Goal: Information Seeking & Learning: Check status

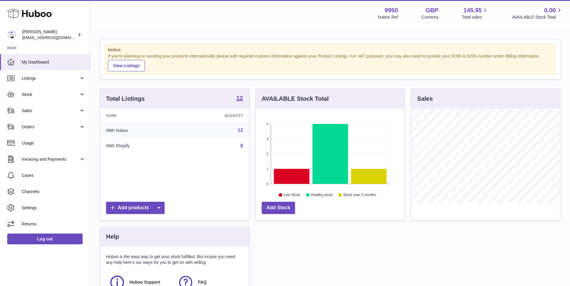
scroll to position [94, 149]
click at [49, 157] on span "Invoicing and Payments" at bounding box center [50, 160] width 57 height 6
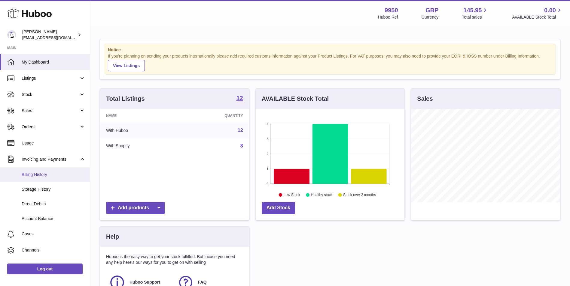
click at [44, 179] on link "Billing History" at bounding box center [45, 175] width 90 height 15
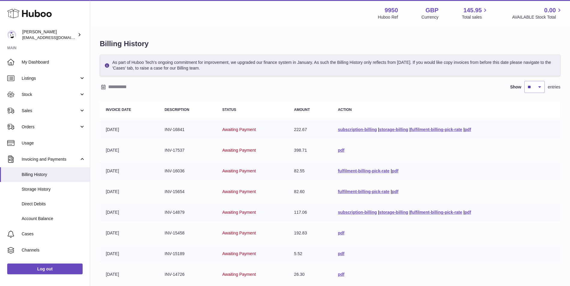
click at [117, 80] on div "As part of Huboo Tech's ongoing commitment for improvement, we upgraded our fin…" at bounding box center [330, 197] width 460 height 284
click at [117, 82] on input "text" at bounding box center [155, 87] width 94 height 10
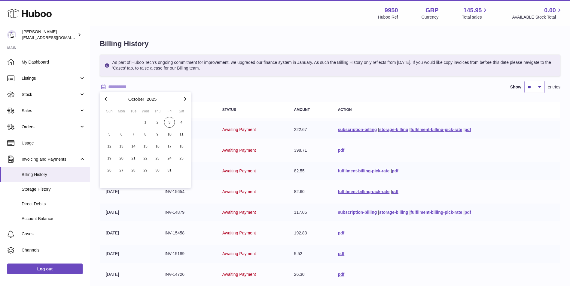
click at [108, 101] on icon "button" at bounding box center [105, 98] width 7 height 7
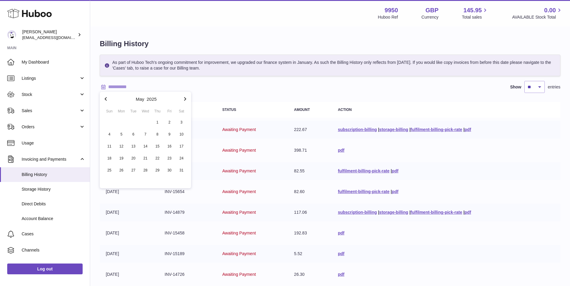
click at [108, 101] on icon "button" at bounding box center [105, 98] width 7 height 7
click at [129, 123] on span "1" at bounding box center [133, 122] width 11 height 11
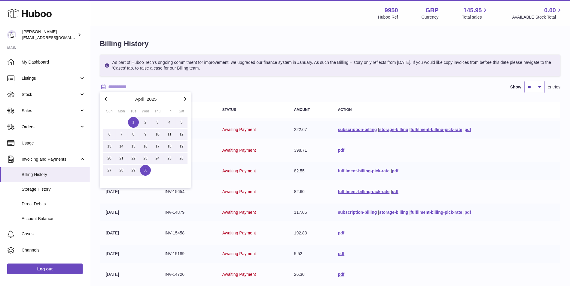
click at [149, 170] on span "30" at bounding box center [145, 170] width 11 height 11
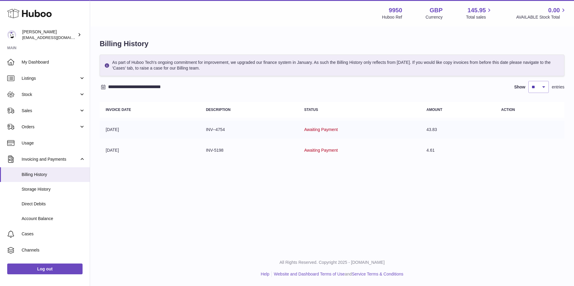
click at [143, 88] on input "**********" at bounding box center [155, 87] width 94 height 10
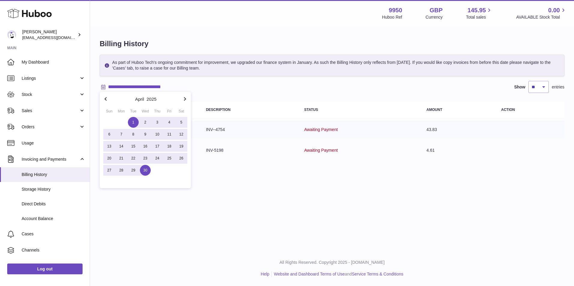
click at [182, 100] on icon "button" at bounding box center [184, 98] width 7 height 7
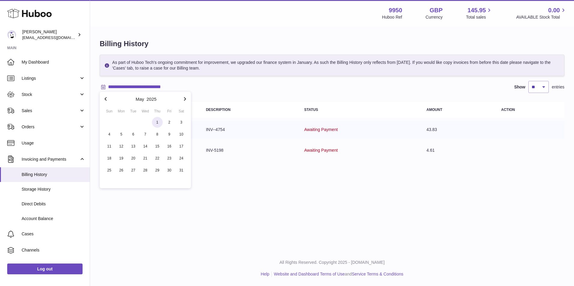
click at [154, 124] on span "1" at bounding box center [157, 122] width 11 height 11
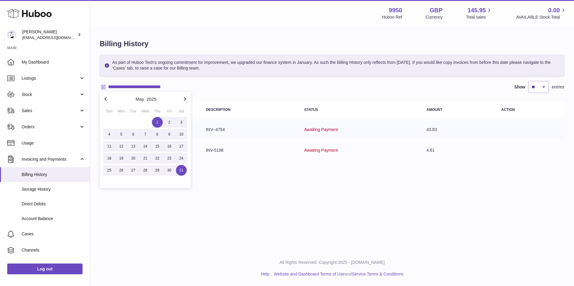
click at [182, 174] on span "31" at bounding box center [181, 170] width 11 height 11
type input "**********"
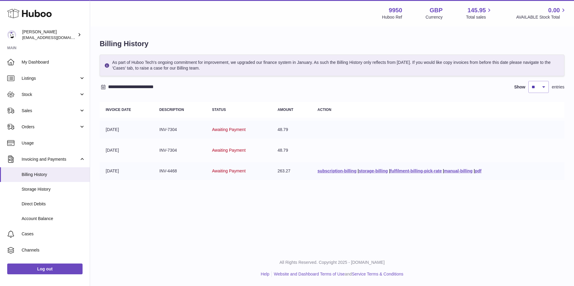
click at [278, 171] on td "263.27" at bounding box center [291, 171] width 40 height 18
click at [476, 172] on link "pdf" at bounding box center [478, 171] width 7 height 5
click at [58, 131] on link "Orders" at bounding box center [45, 127] width 90 height 16
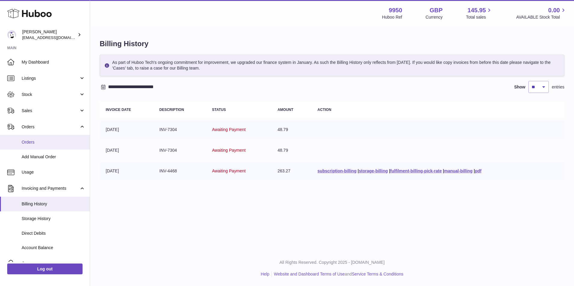
click at [52, 141] on span "Orders" at bounding box center [54, 143] width 64 height 6
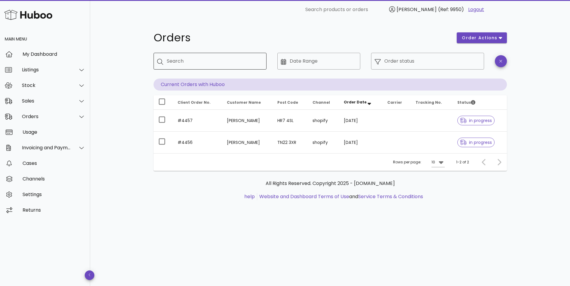
click at [232, 64] on input "Search" at bounding box center [214, 61] width 95 height 10
click at [292, 59] on div "Date Range" at bounding box center [322, 61] width 67 height 17
click at [292, 64] on input "Date Range" at bounding box center [322, 61] width 67 height 10
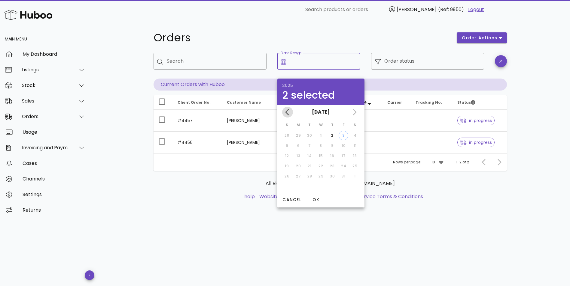
click at [284, 113] on icon "Previous month" at bounding box center [287, 112] width 7 height 7
click at [284, 113] on div "August 2025 July 2025" at bounding box center [320, 112] width 87 height 14
click at [284, 113] on div "July 2025" at bounding box center [320, 112] width 87 height 14
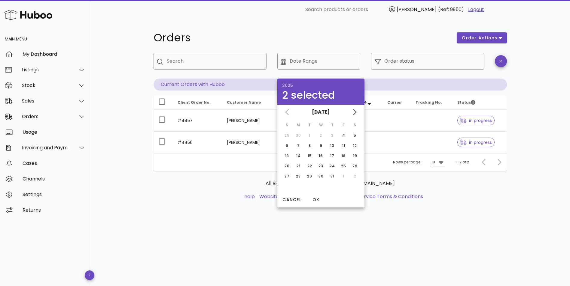
drag, startPoint x: 284, startPoint y: 113, endPoint x: 287, endPoint y: 113, distance: 3.0
click at [287, 113] on div "July 2025" at bounding box center [320, 112] width 87 height 14
click at [292, 108] on div "July 2025" at bounding box center [320, 112] width 87 height 14
click at [288, 111] on div "July 2025" at bounding box center [320, 112] width 87 height 14
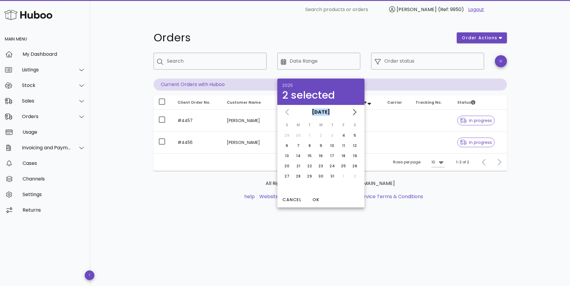
click at [288, 111] on div "July 2025" at bounding box center [320, 112] width 87 height 14
drag, startPoint x: 288, startPoint y: 111, endPoint x: 344, endPoint y: 135, distance: 60.4
click at [344, 135] on div "4" at bounding box center [343, 135] width 10 height 5
click at [330, 176] on div "31" at bounding box center [332, 176] width 10 height 5
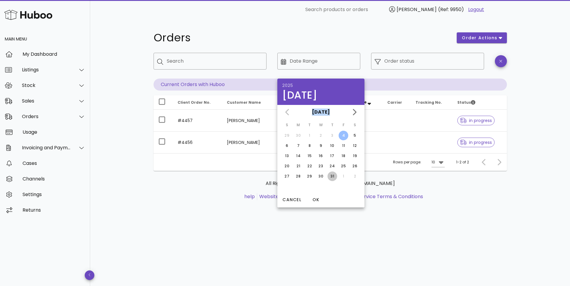
type input "**********"
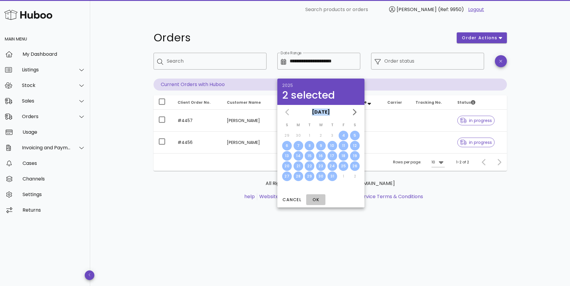
click at [317, 201] on span "OK" at bounding box center [315, 200] width 14 height 6
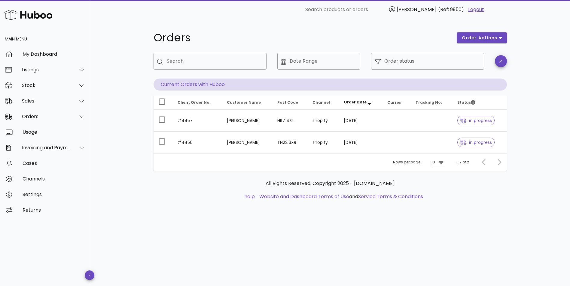
type input "**********"
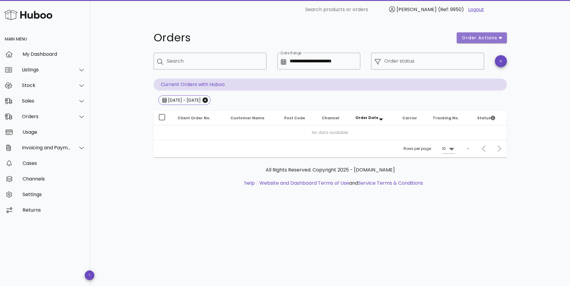
click at [496, 38] on span "order actions" at bounding box center [479, 38] width 36 height 6
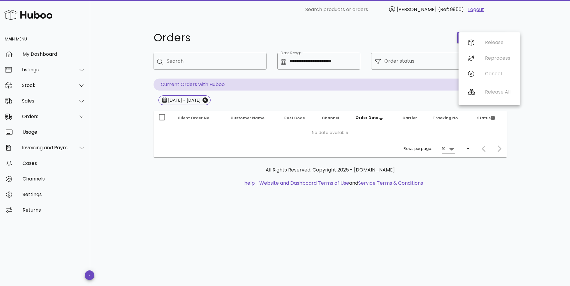
click at [385, 36] on h1 "Orders" at bounding box center [301, 37] width 296 height 11
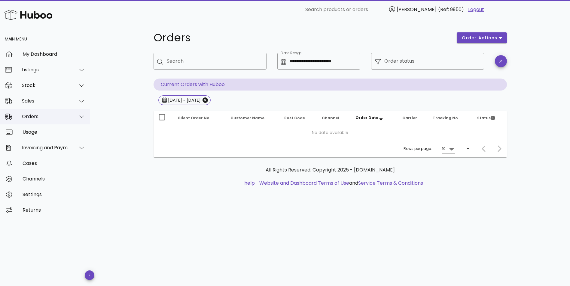
click at [80, 116] on icon at bounding box center [81, 116] width 5 height 5
click at [83, 100] on icon at bounding box center [81, 100] width 5 height 5
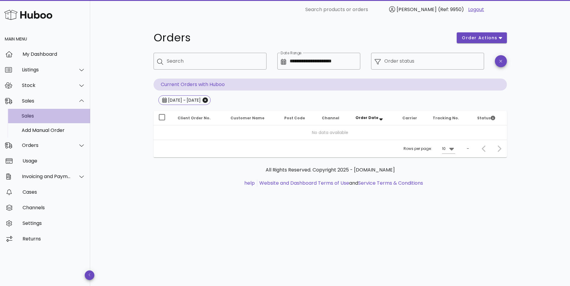
click at [32, 116] on div "Sales" at bounding box center [54, 116] width 64 height 6
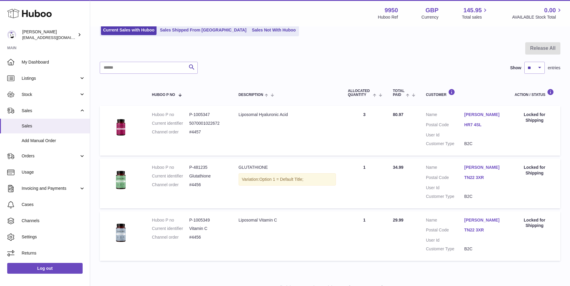
scroll to position [10, 0]
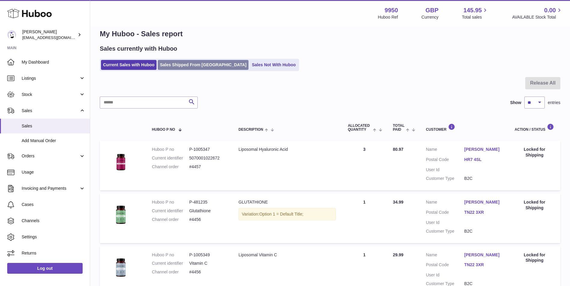
click at [204, 68] on link "Sales Shipped From Huboo" at bounding box center [203, 65] width 91 height 10
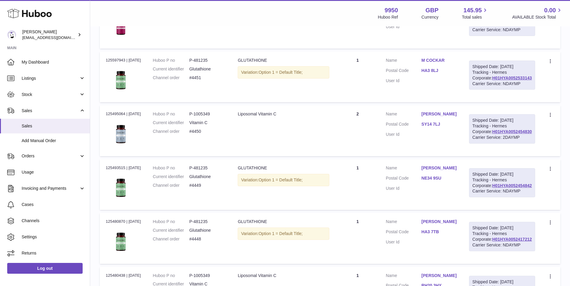
scroll to position [360, 0]
click at [62, 186] on span "Invoicing and Payments" at bounding box center [50, 189] width 57 height 6
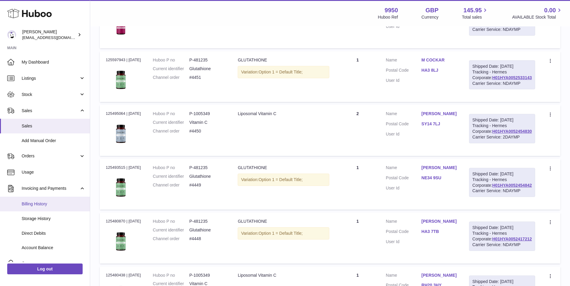
click at [44, 204] on span "Billing History" at bounding box center [54, 204] width 64 height 6
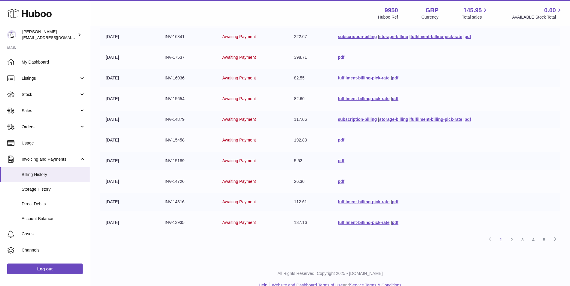
scroll to position [104, 0]
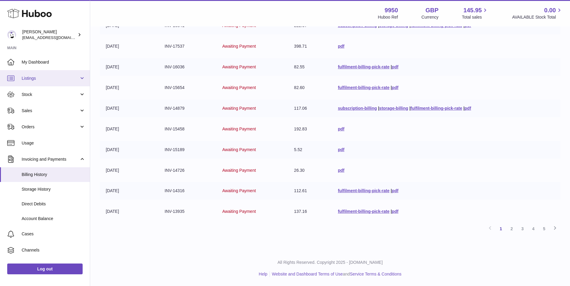
click at [77, 76] on span "Listings" at bounding box center [50, 79] width 57 height 6
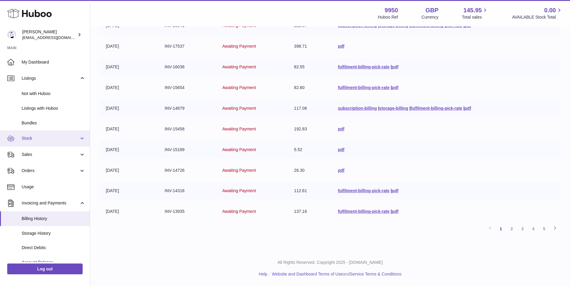
click at [81, 137] on link "Stock" at bounding box center [45, 139] width 90 height 16
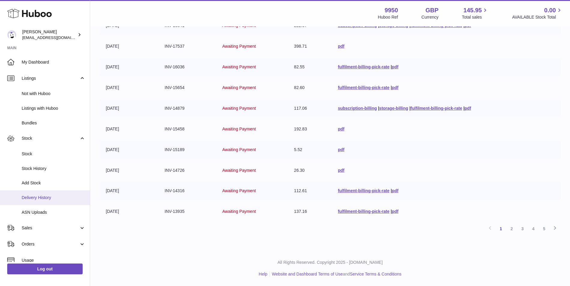
click at [57, 198] on span "Delivery History" at bounding box center [54, 198] width 64 height 6
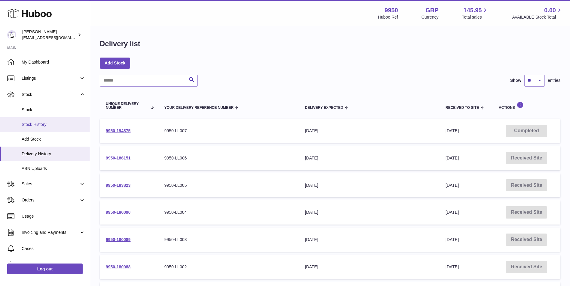
click at [50, 126] on span "Stock History" at bounding box center [54, 125] width 64 height 6
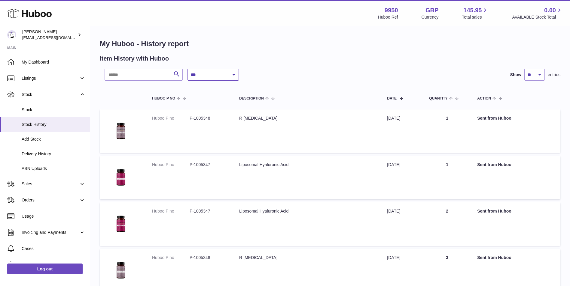
click at [229, 76] on select "**********" at bounding box center [212, 75] width 51 height 12
select select "*"
click at [187, 69] on select "**********" at bounding box center [212, 75] width 51 height 12
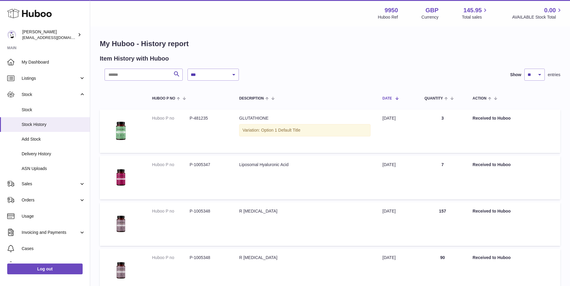
click at [397, 99] on span at bounding box center [394, 98] width 5 height 5
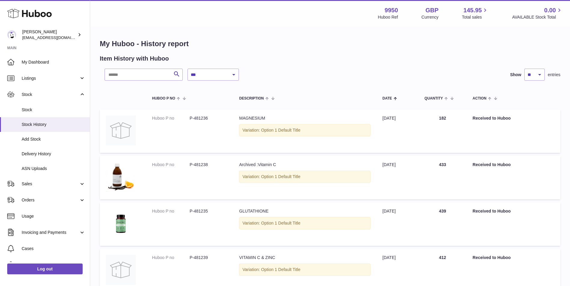
click at [397, 99] on span at bounding box center [394, 98] width 5 height 5
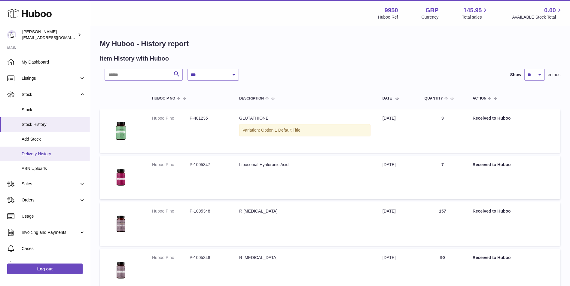
click at [39, 153] on span "Delivery History" at bounding box center [54, 154] width 64 height 6
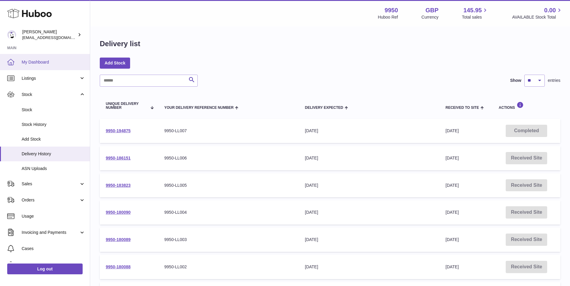
click at [57, 60] on span "My Dashboard" at bounding box center [54, 62] width 64 height 6
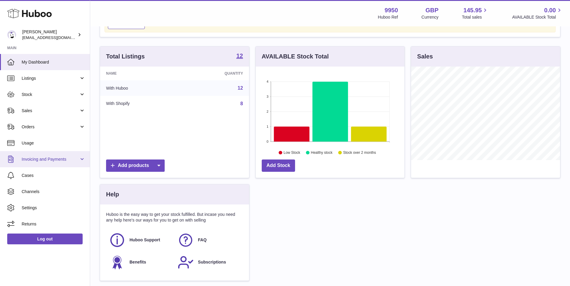
scroll to position [60, 0]
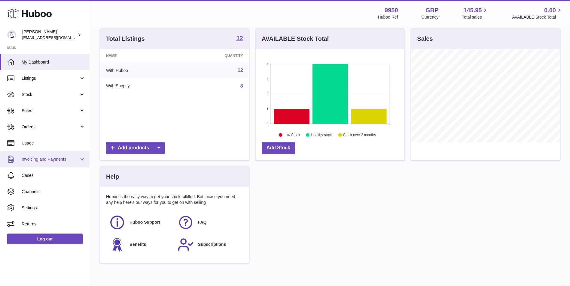
click at [81, 159] on link "Invoicing and Payments" at bounding box center [45, 159] width 90 height 16
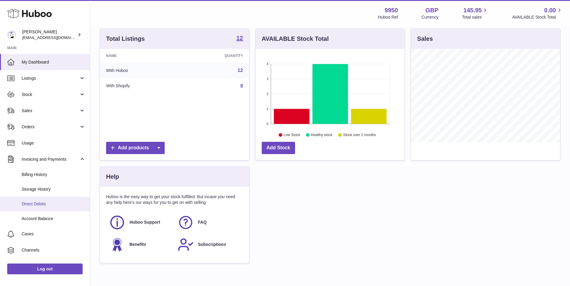
click at [44, 199] on link "Direct Debits" at bounding box center [45, 204] width 90 height 15
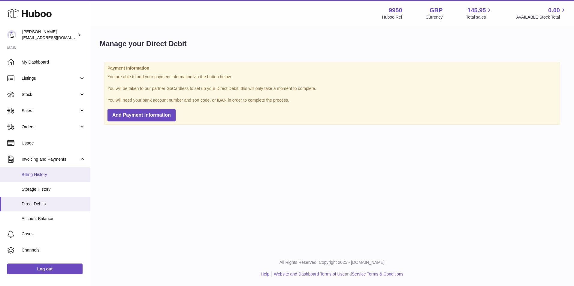
click at [40, 174] on span "Billing History" at bounding box center [54, 175] width 64 height 6
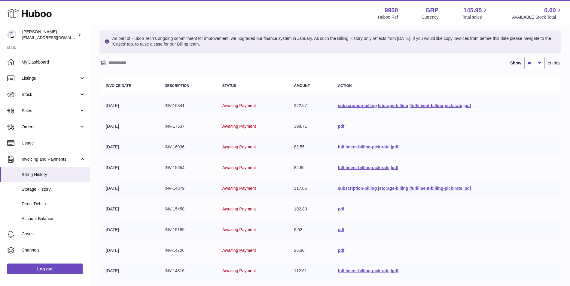
scroll to position [104, 0]
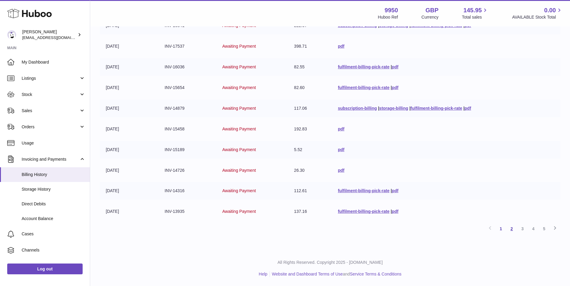
click at [510, 229] on link "2" at bounding box center [511, 229] width 11 height 11
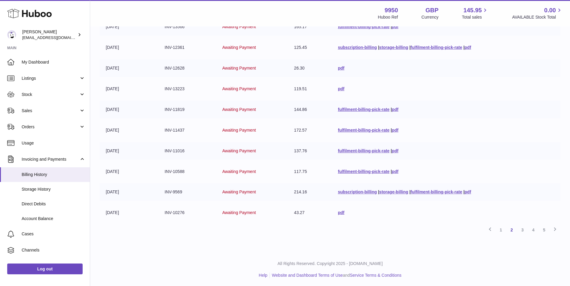
scroll to position [104, 0]
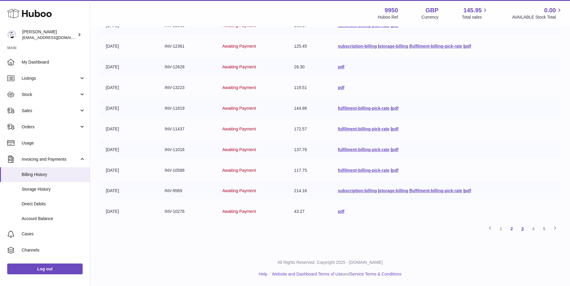
click at [520, 229] on link "3" at bounding box center [522, 229] width 11 height 11
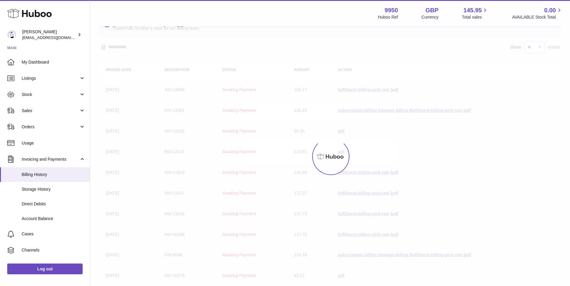
scroll to position [27, 0]
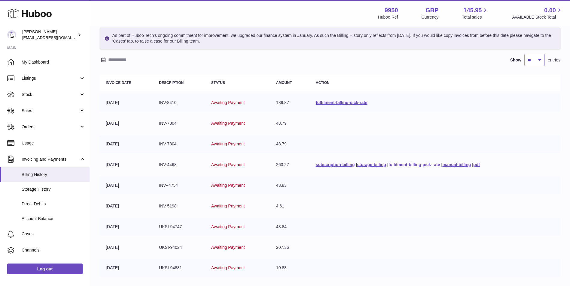
click at [412, 165] on link "fulfilment-billing-pick-rate" at bounding box center [414, 164] width 52 height 5
click at [343, 132] on td at bounding box center [435, 124] width 250 height 18
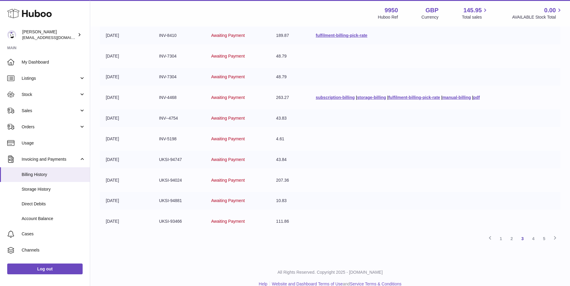
scroll to position [104, 0]
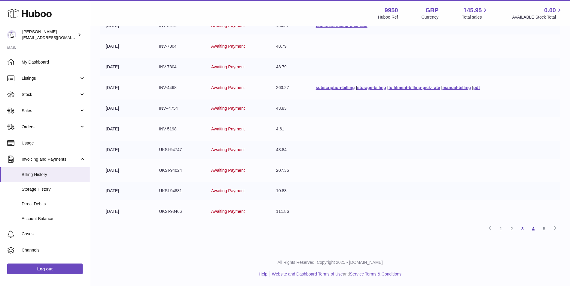
click at [530, 226] on link "4" at bounding box center [532, 229] width 11 height 11
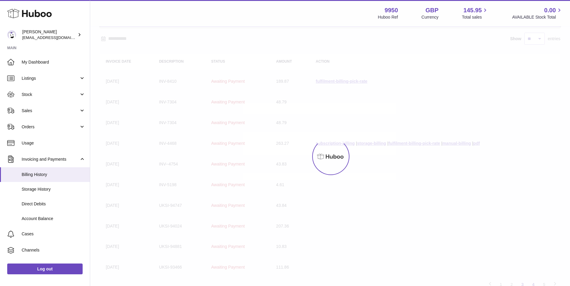
scroll to position [27, 0]
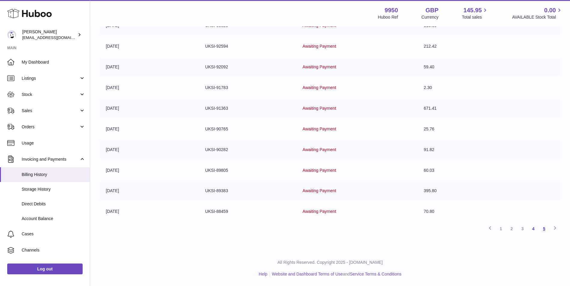
click at [547, 228] on link "5" at bounding box center [543, 229] width 11 height 11
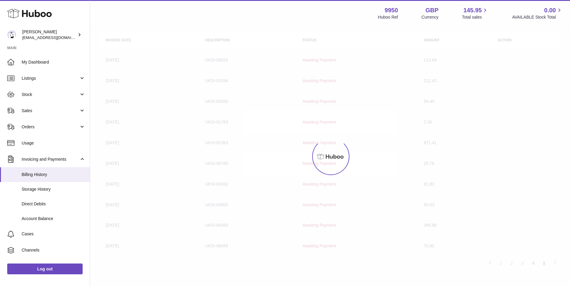
scroll to position [1, 0]
